Goal: Task Accomplishment & Management: Manage account settings

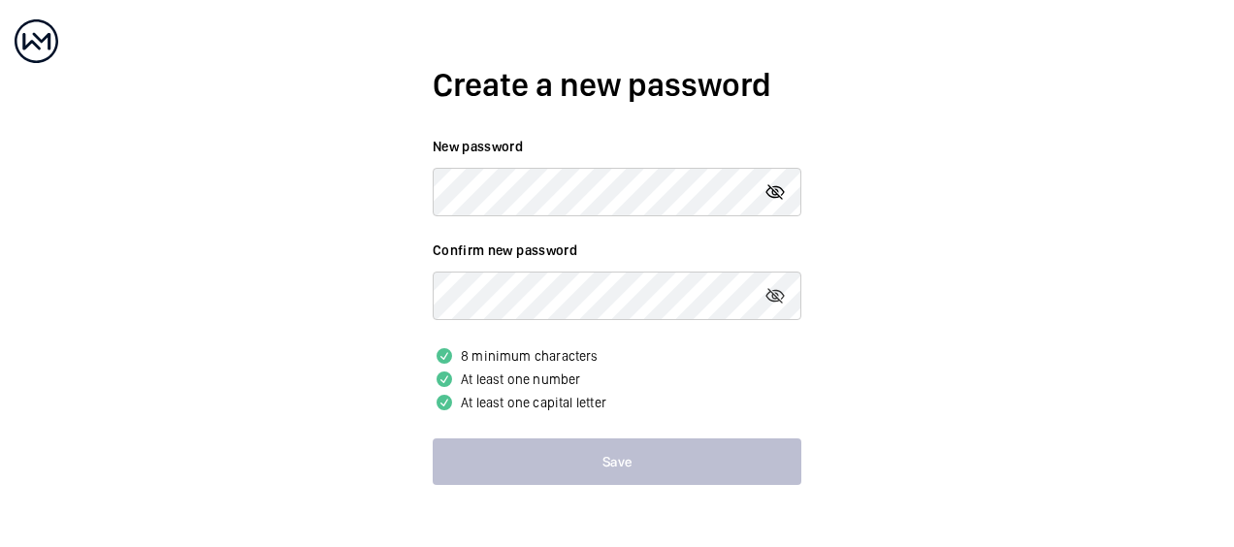
click at [777, 192] on mat-icon at bounding box center [774, 191] width 23 height 23
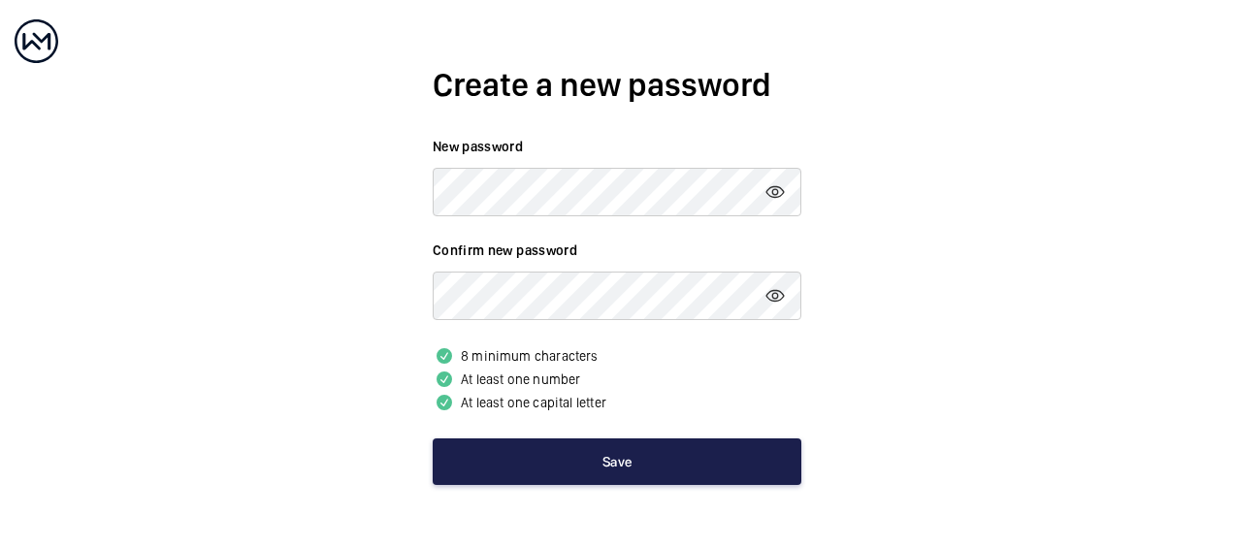
click at [616, 457] on button "Save" at bounding box center [617, 461] width 369 height 47
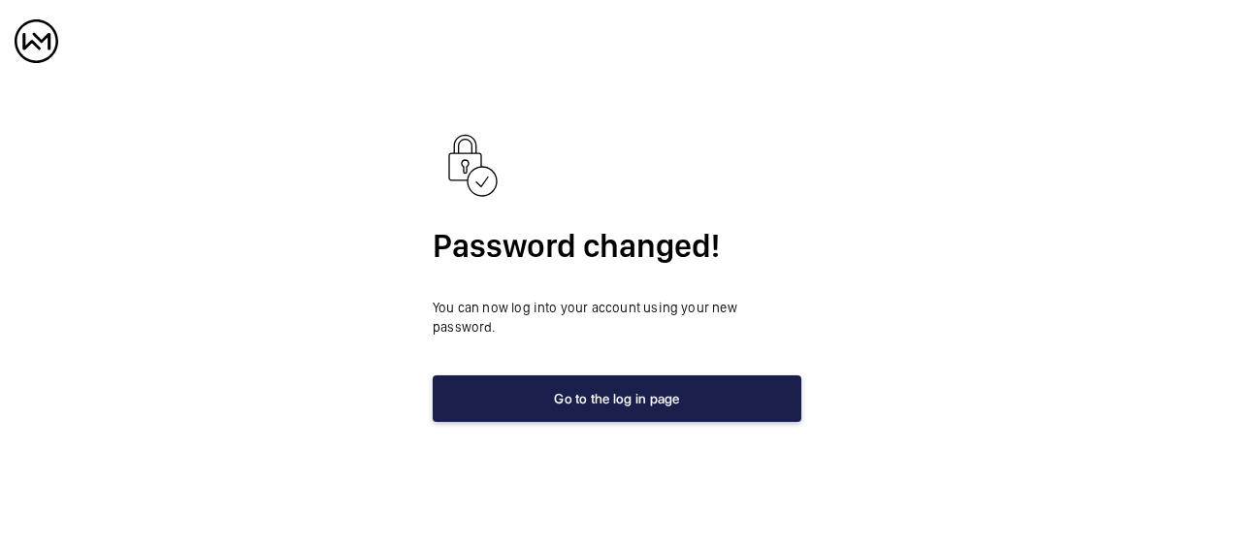
click at [629, 394] on button "Go to the log in page" at bounding box center [617, 398] width 369 height 47
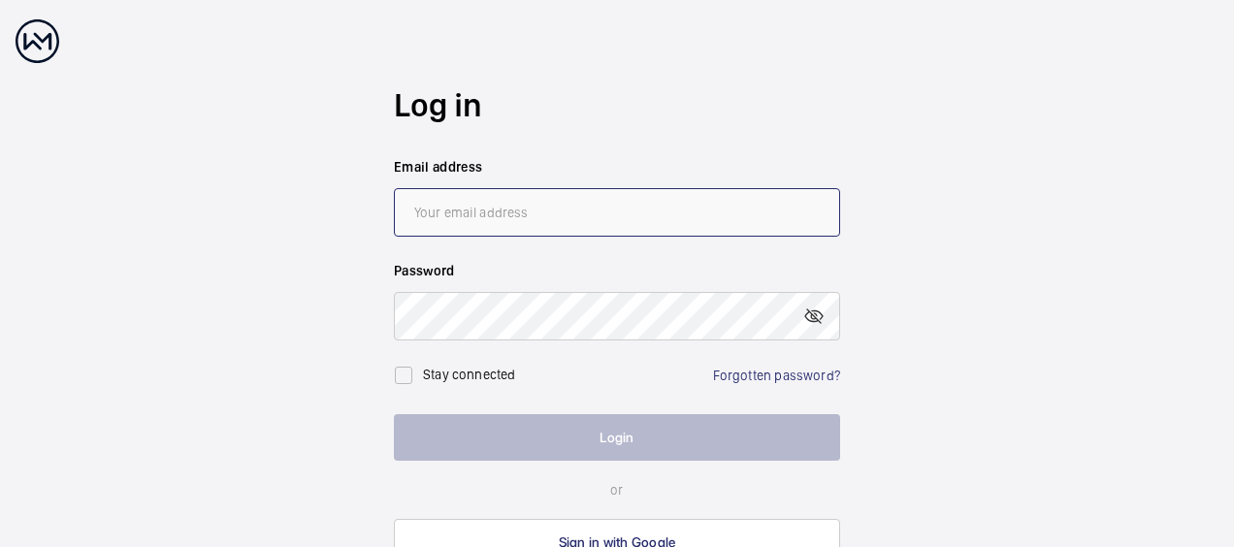
type input "[PERSON_NAME][EMAIL_ADDRESS][PERSON_NAME][DOMAIN_NAME]"
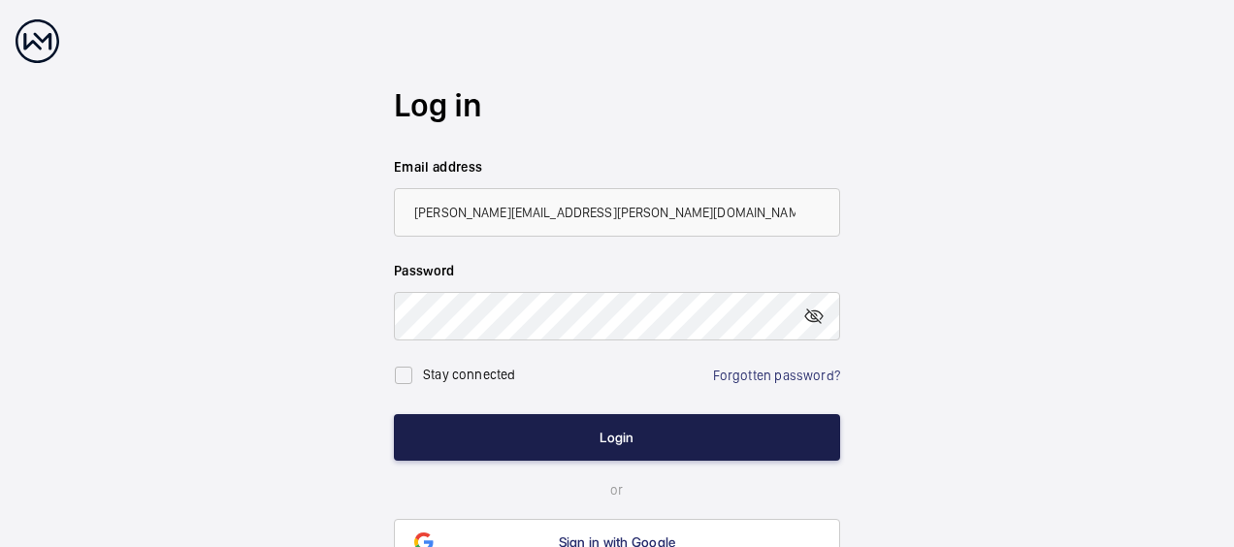
click at [643, 439] on button "Login" at bounding box center [617, 437] width 446 height 47
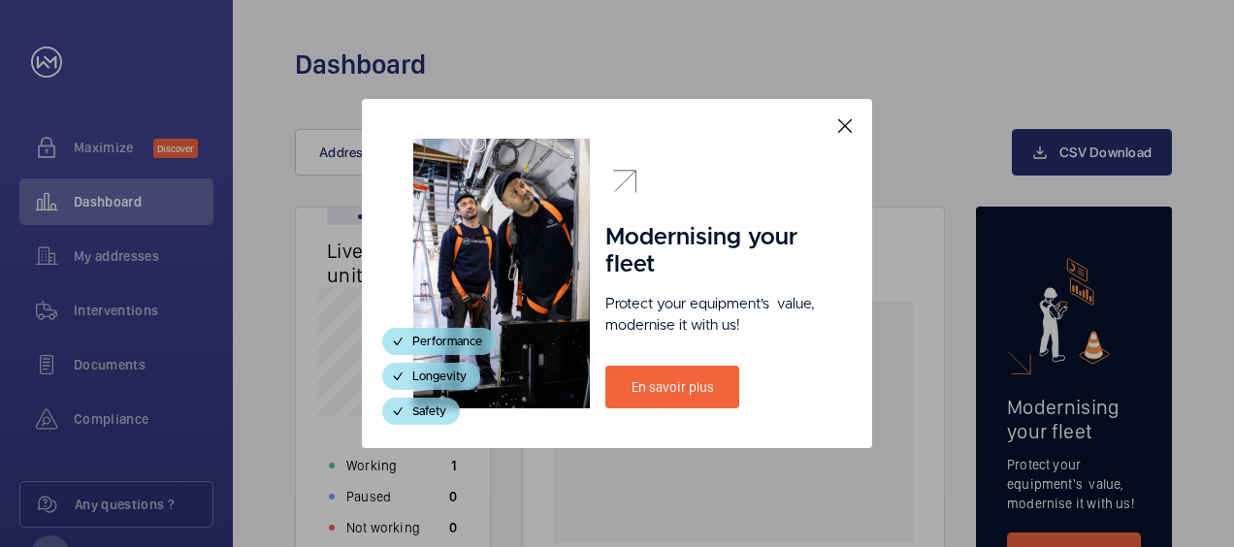
click at [848, 121] on mat-icon at bounding box center [844, 125] width 23 height 23
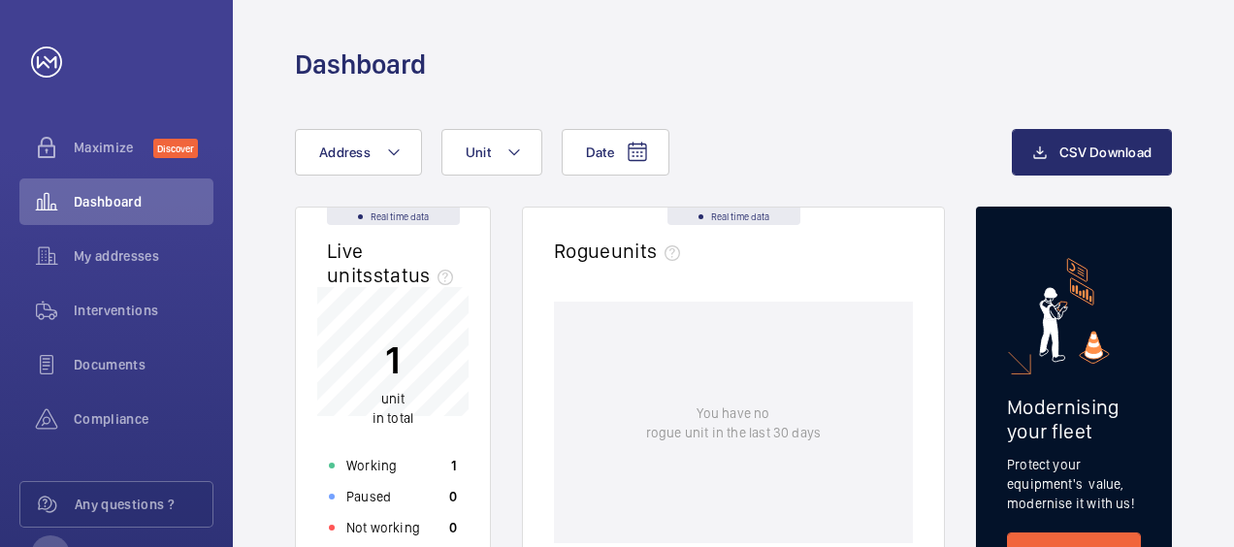
click at [844, 61] on div "Dashboard" at bounding box center [733, 65] width 877 height 36
